Goal: Information Seeking & Learning: Learn about a topic

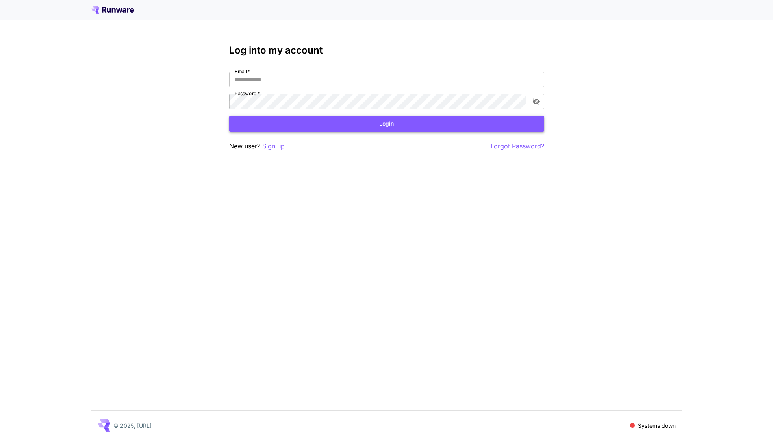
type input "**********"
click at [407, 127] on button "Login" at bounding box center [386, 124] width 315 height 16
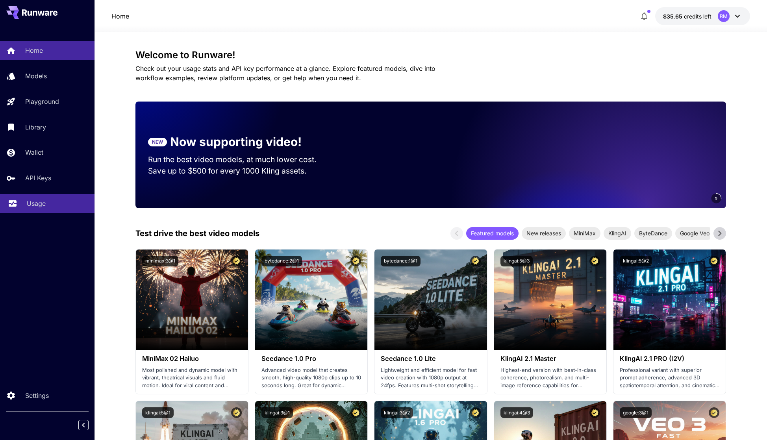
click at [42, 201] on p "Usage" at bounding box center [36, 203] width 19 height 9
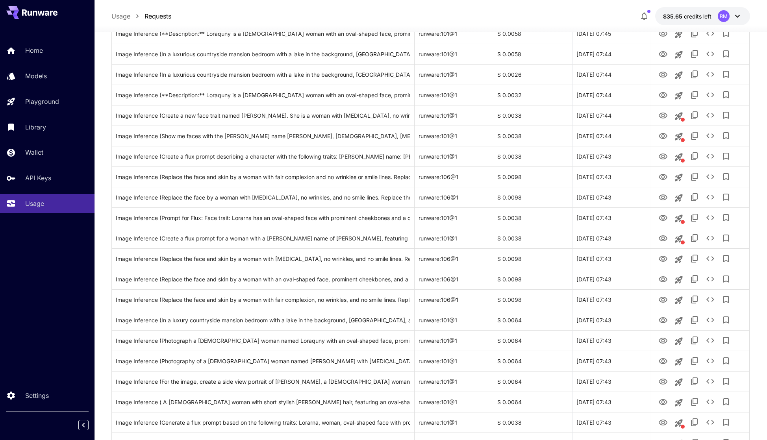
scroll to position [437, 0]
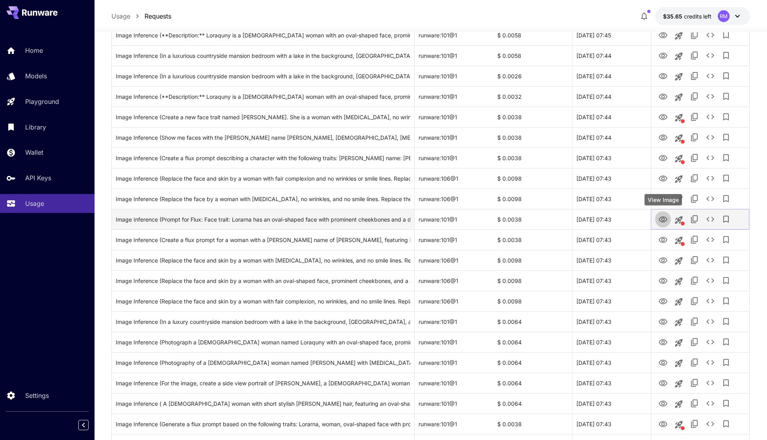
click at [665, 217] on icon "View Image" at bounding box center [663, 220] width 9 height 6
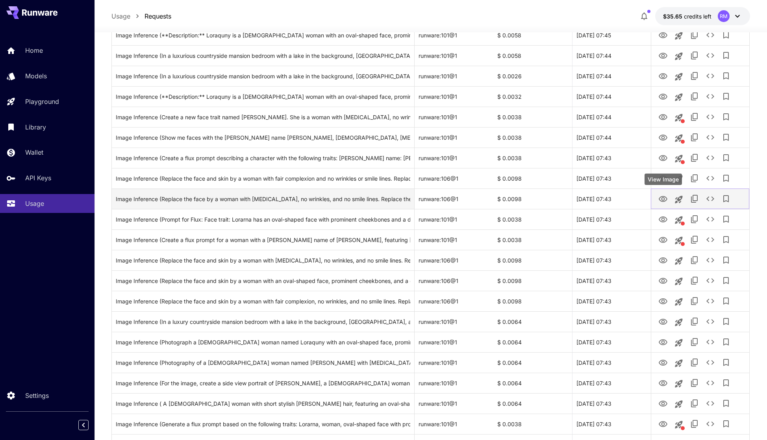
click at [662, 202] on icon "View Image" at bounding box center [662, 199] width 9 height 9
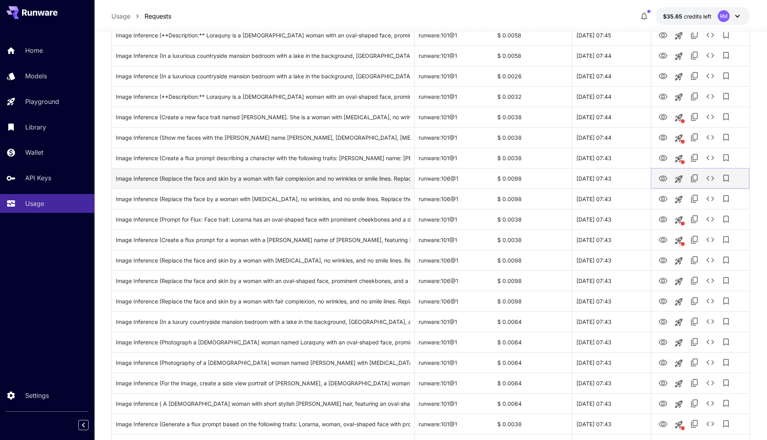
click at [661, 180] on icon "View Image" at bounding box center [663, 179] width 9 height 6
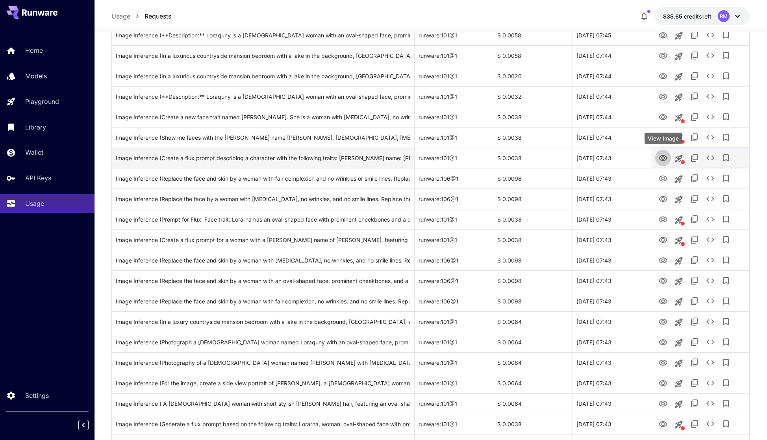
click at [659, 159] on icon "View Image" at bounding box center [663, 158] width 9 height 6
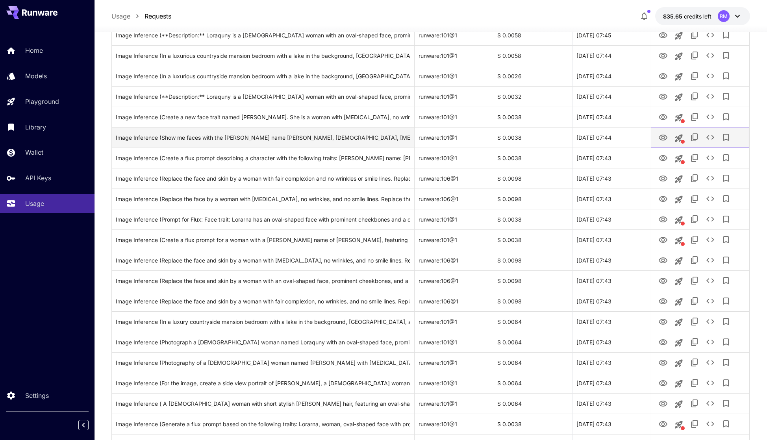
click at [660, 142] on icon "View Image" at bounding box center [662, 137] width 9 height 9
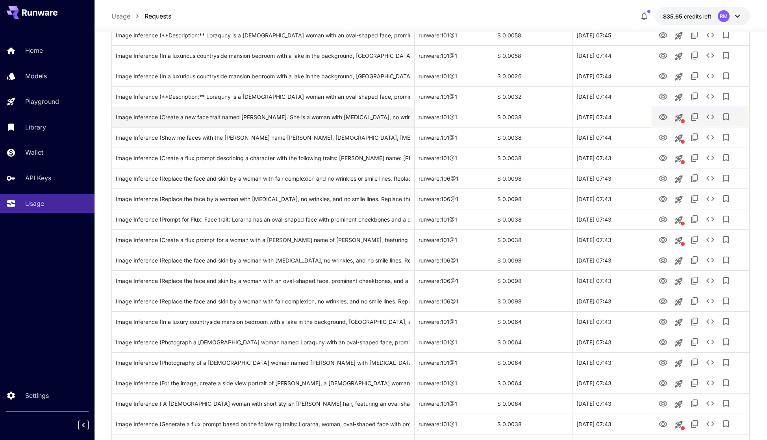
click at [662, 125] on div at bounding box center [700, 117] width 90 height 20
click at [662, 118] on icon "View Image" at bounding box center [663, 117] width 9 height 6
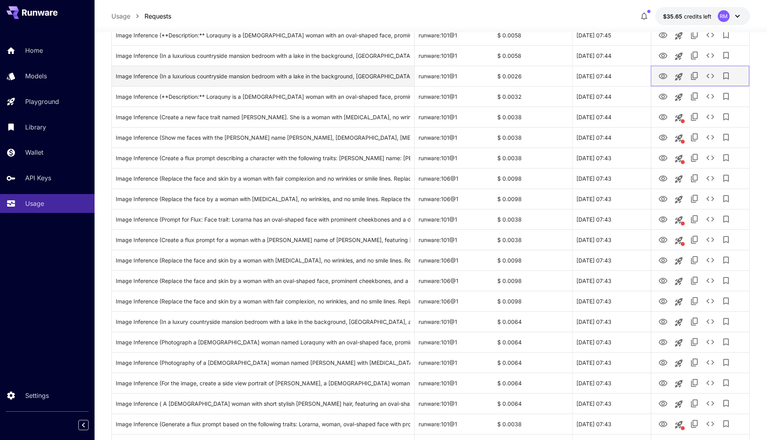
click at [662, 84] on div at bounding box center [700, 76] width 90 height 20
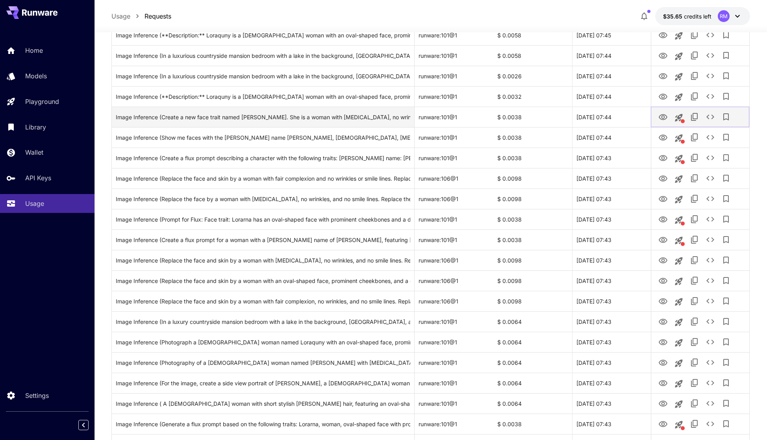
click at [662, 114] on icon "View Image" at bounding box center [663, 117] width 9 height 6
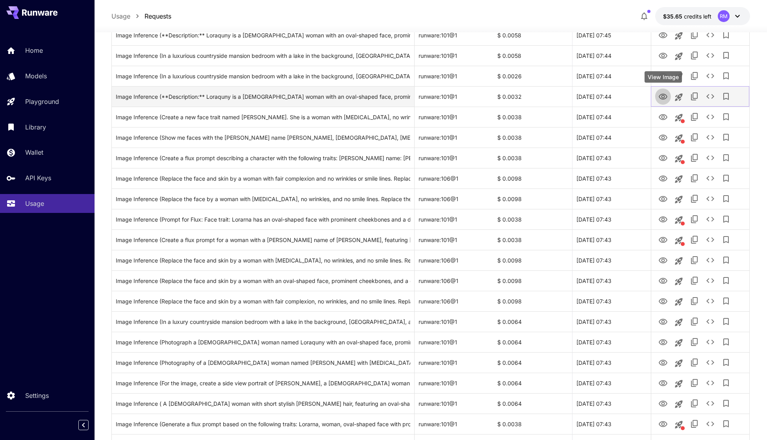
click at [664, 100] on icon "View Image" at bounding box center [662, 96] width 9 height 9
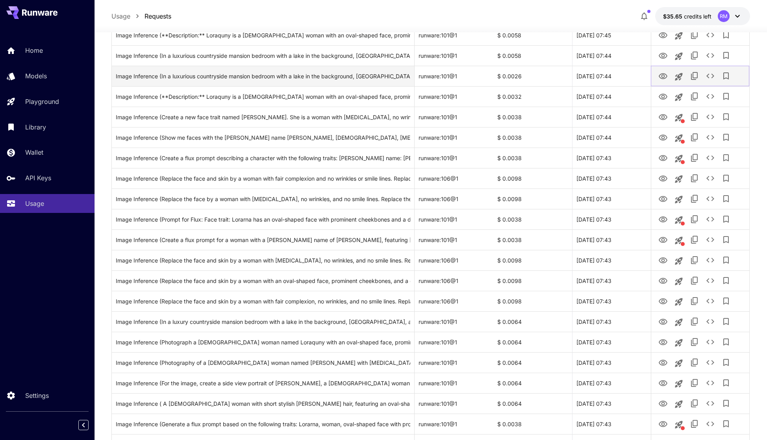
click at [664, 78] on icon "View Image" at bounding box center [663, 76] width 9 height 6
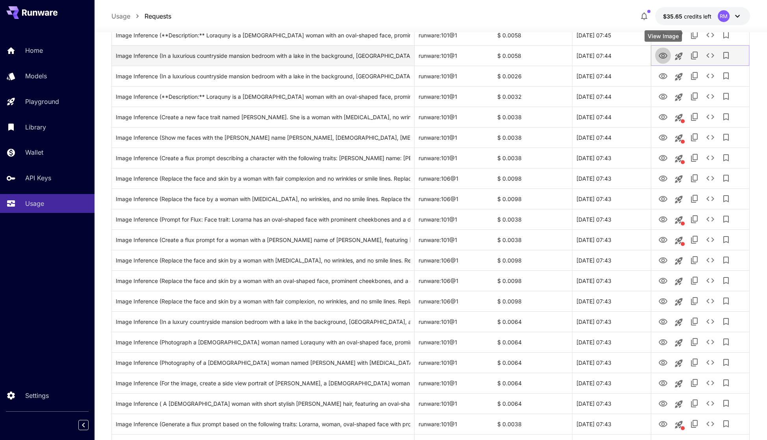
click at [662, 58] on icon "View Image" at bounding box center [663, 56] width 9 height 6
